Goal: Obtain resource: Download file/media

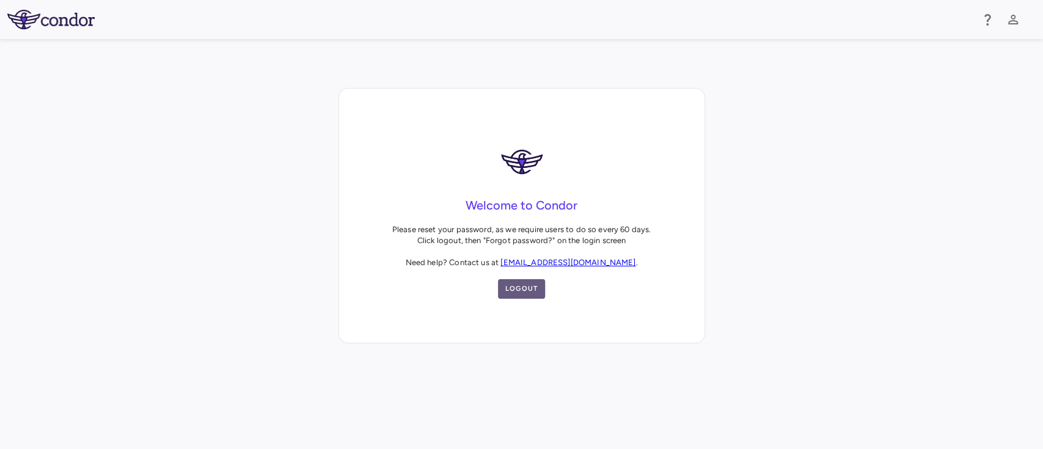
click at [519, 295] on button "Logout" at bounding box center [522, 289] width 48 height 20
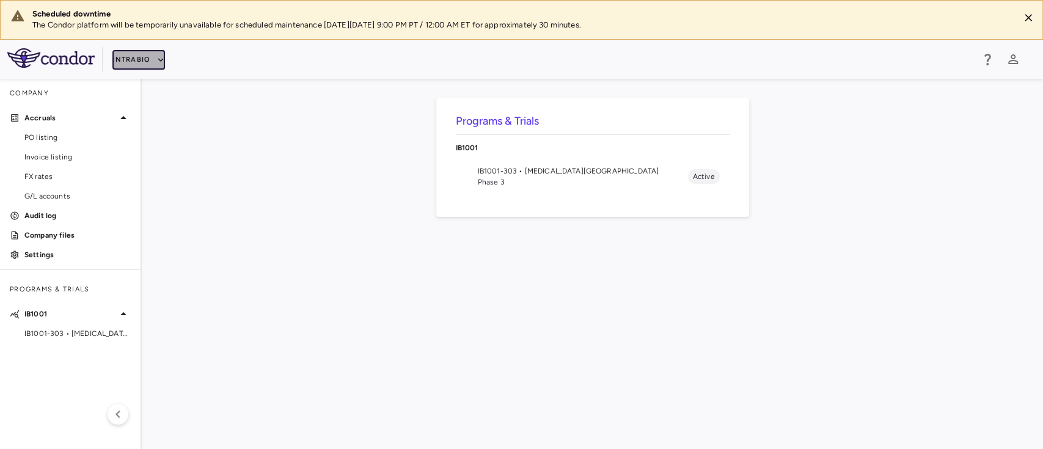
click at [143, 55] on button "IntraBio" at bounding box center [138, 60] width 53 height 20
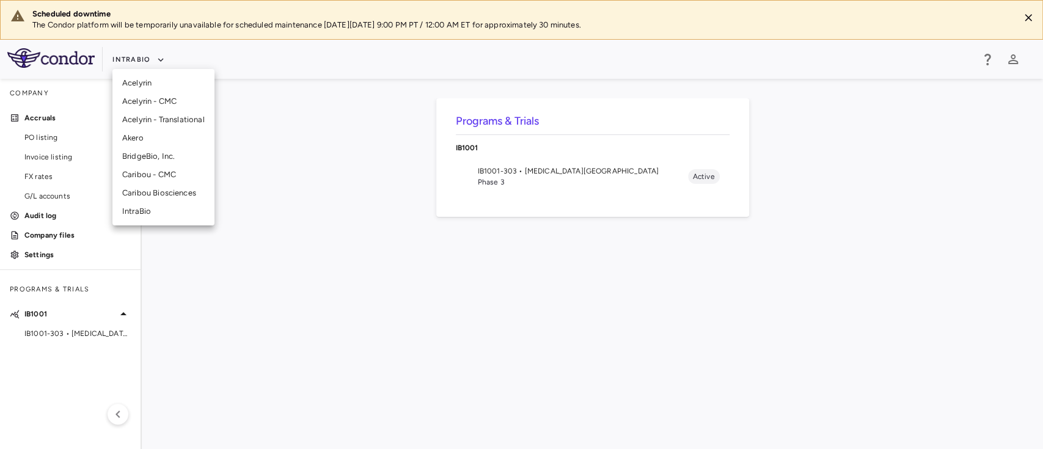
click at [134, 135] on li "Akero" at bounding box center [163, 138] width 102 height 18
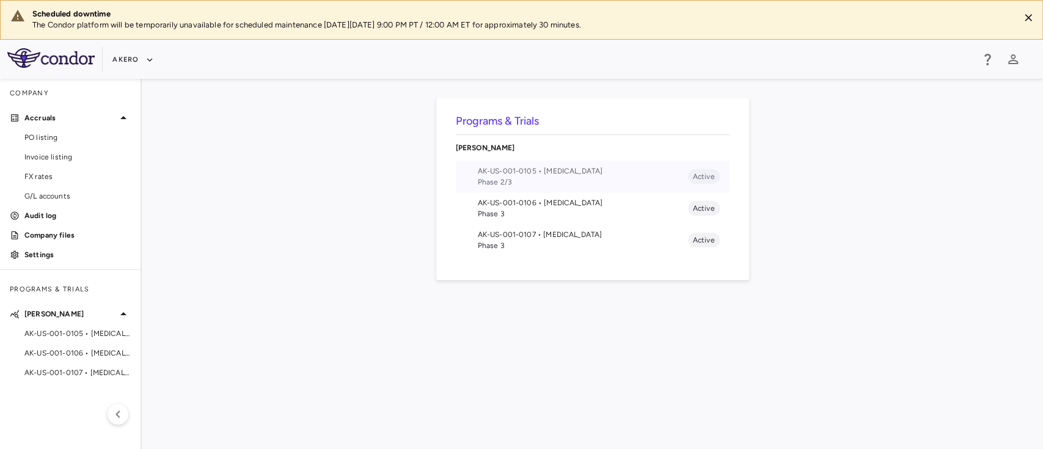
click at [505, 185] on span "Phase 2/3" at bounding box center [583, 182] width 210 height 11
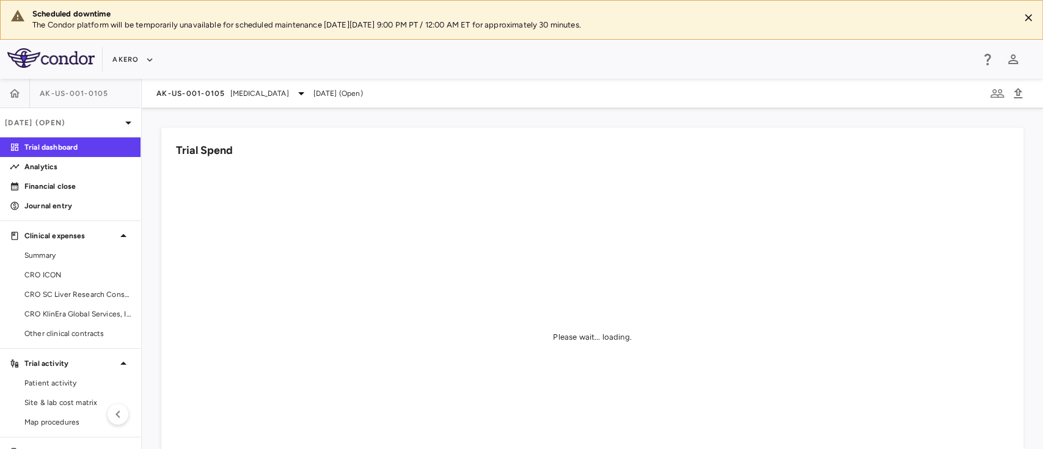
scroll to position [42, 0]
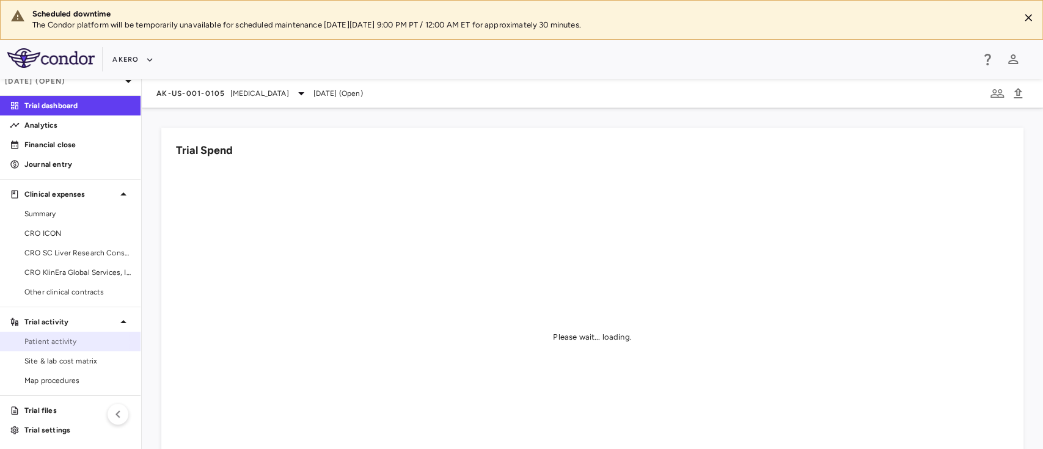
click at [54, 342] on span "Patient activity" at bounding box center [77, 341] width 106 height 11
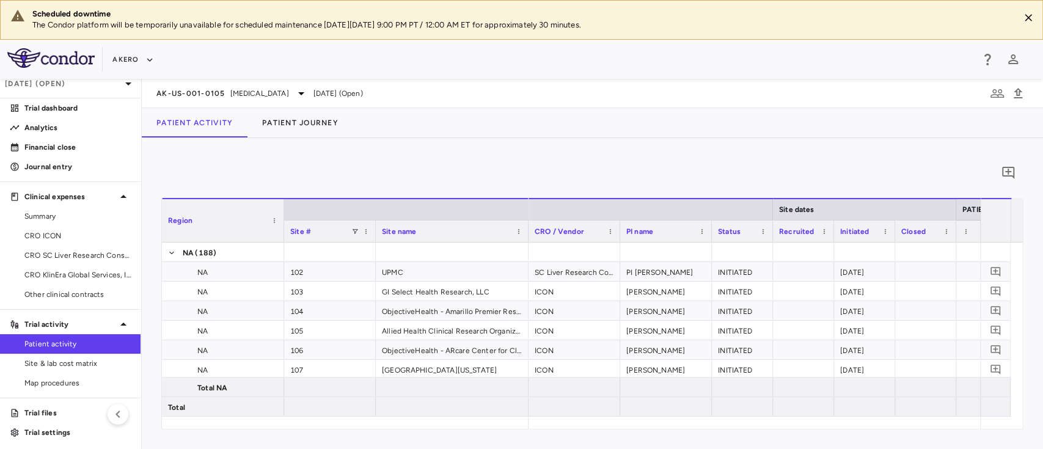
scroll to position [32, 0]
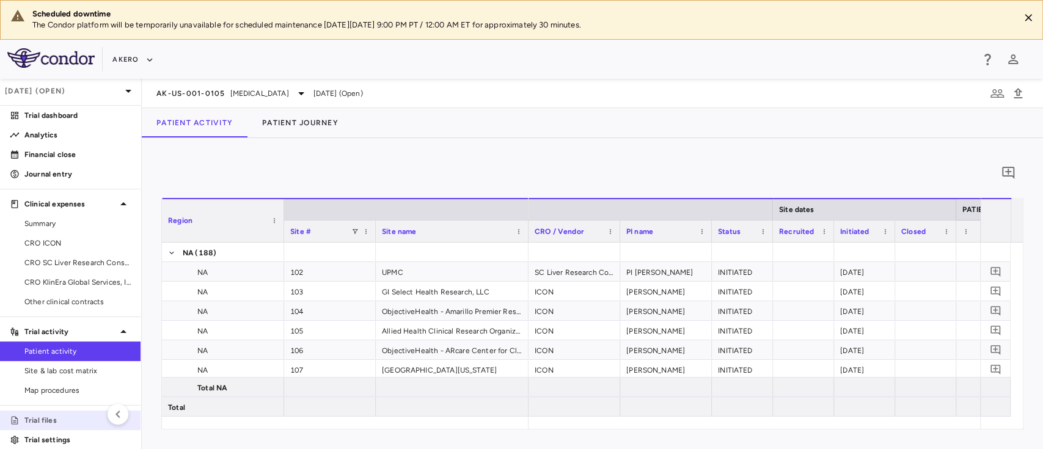
click at [54, 415] on p "Trial files" at bounding box center [77, 420] width 106 height 11
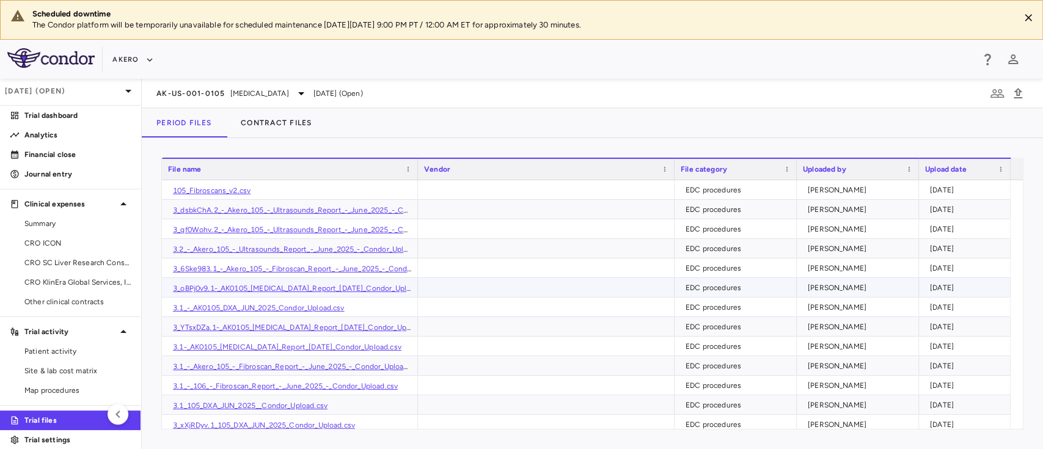
click at [257, 289] on link "3_oBPj0v9.1-_AK0105_Biopsy_Report_08Jul2025_Condor_Upload.csv" at bounding box center [302, 288] width 259 height 9
click at [288, 208] on link "3_dsbkChA.2_-_Akero_105_-_Ultrasounds_Report_-_June_2025_-_Condor_Upload.csv" at bounding box center [318, 210] width 290 height 9
